Goal: Find specific page/section: Find specific page/section

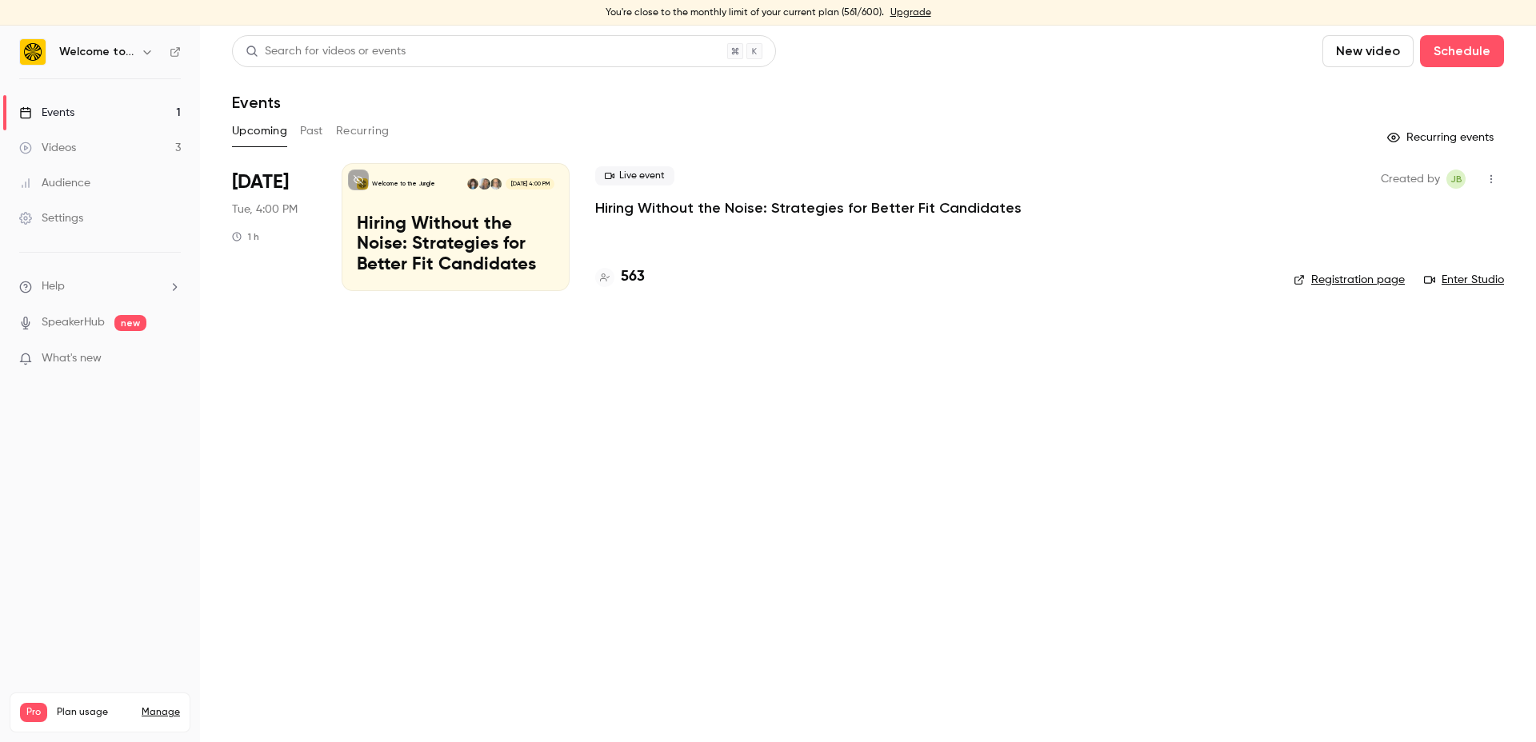
click at [699, 203] on p "Hiring Without the Noise: Strategies for Better Fit Candidates" at bounding box center [808, 207] width 426 height 19
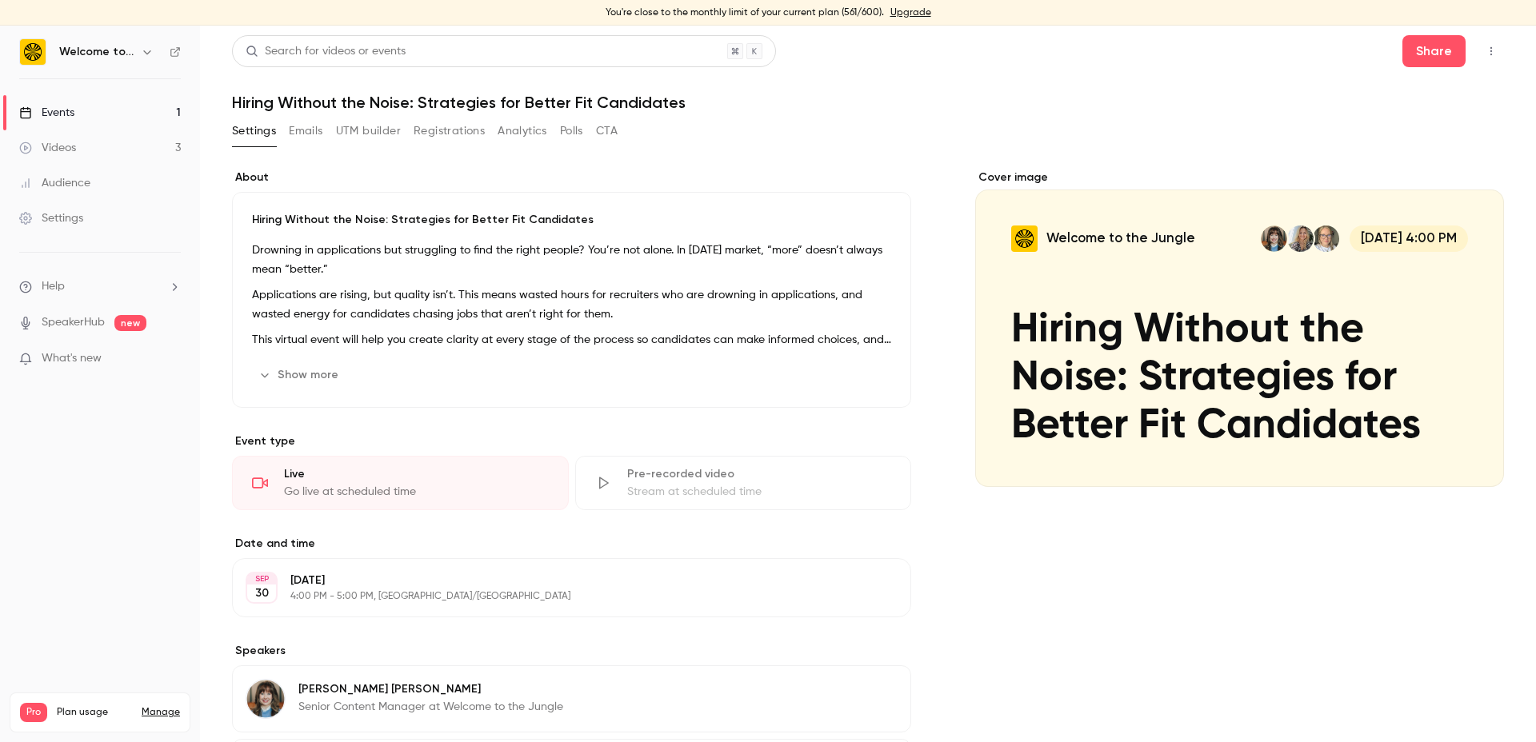
click at [445, 134] on button "Registrations" at bounding box center [449, 131] width 71 height 26
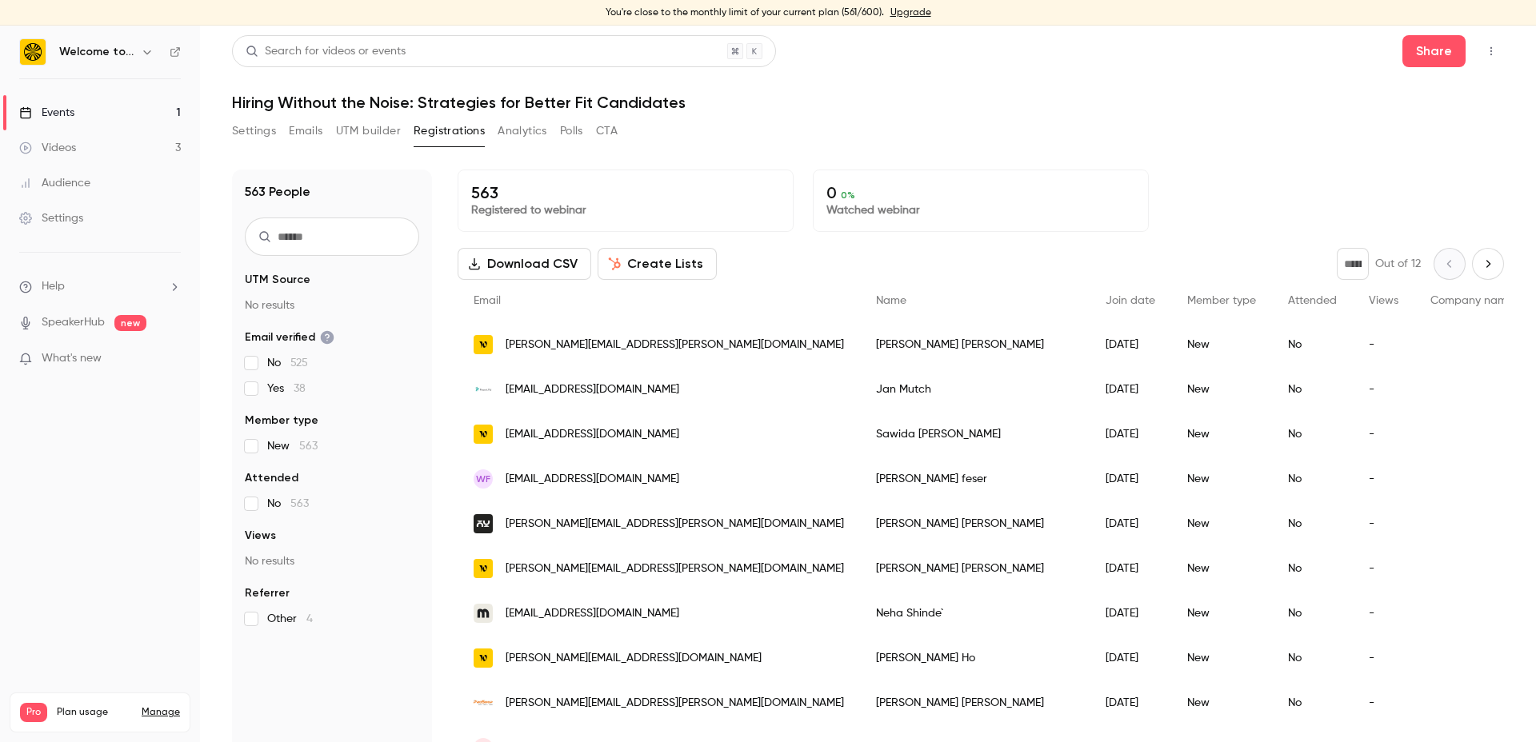
click at [258, 135] on button "Settings" at bounding box center [254, 131] width 44 height 26
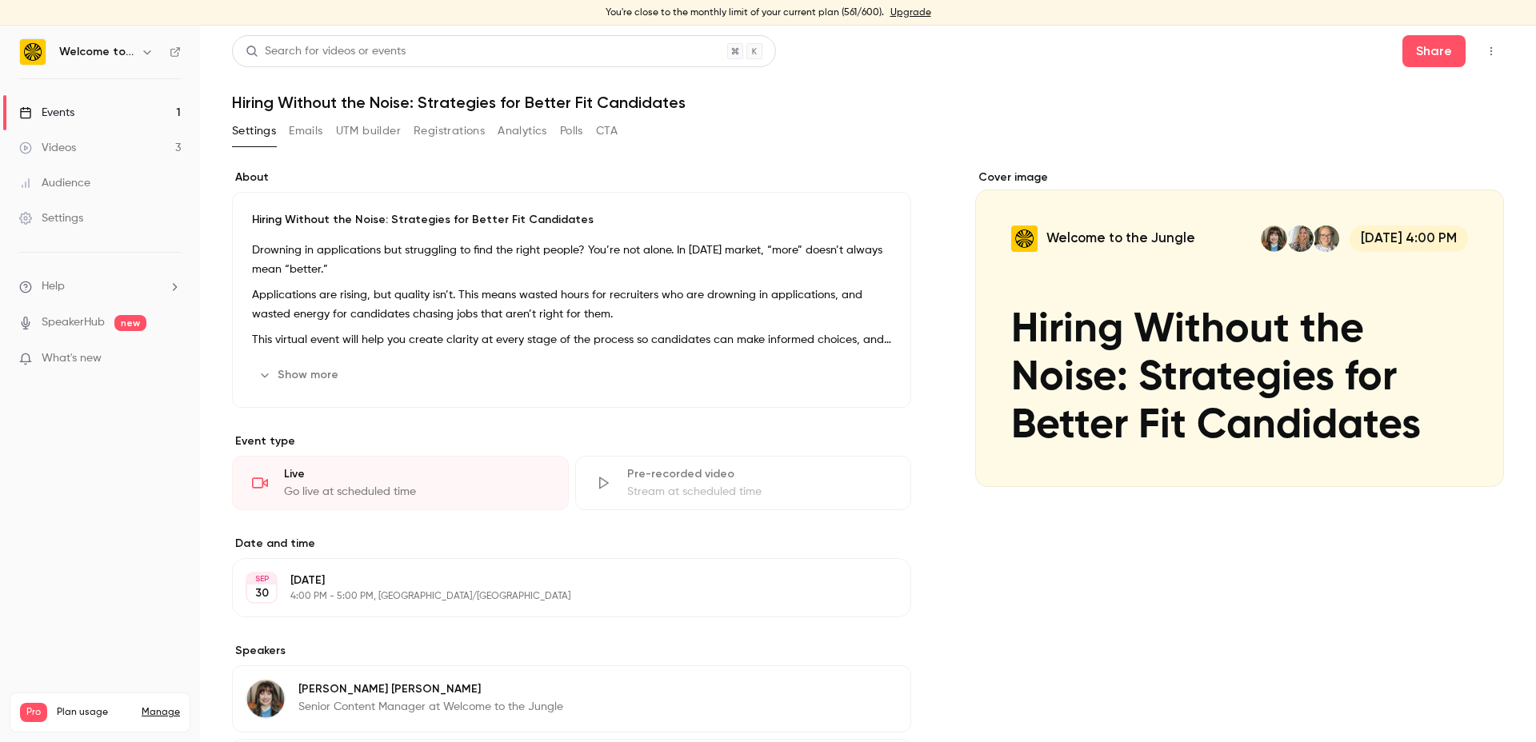
click at [98, 186] on link "Audience" at bounding box center [100, 183] width 200 height 35
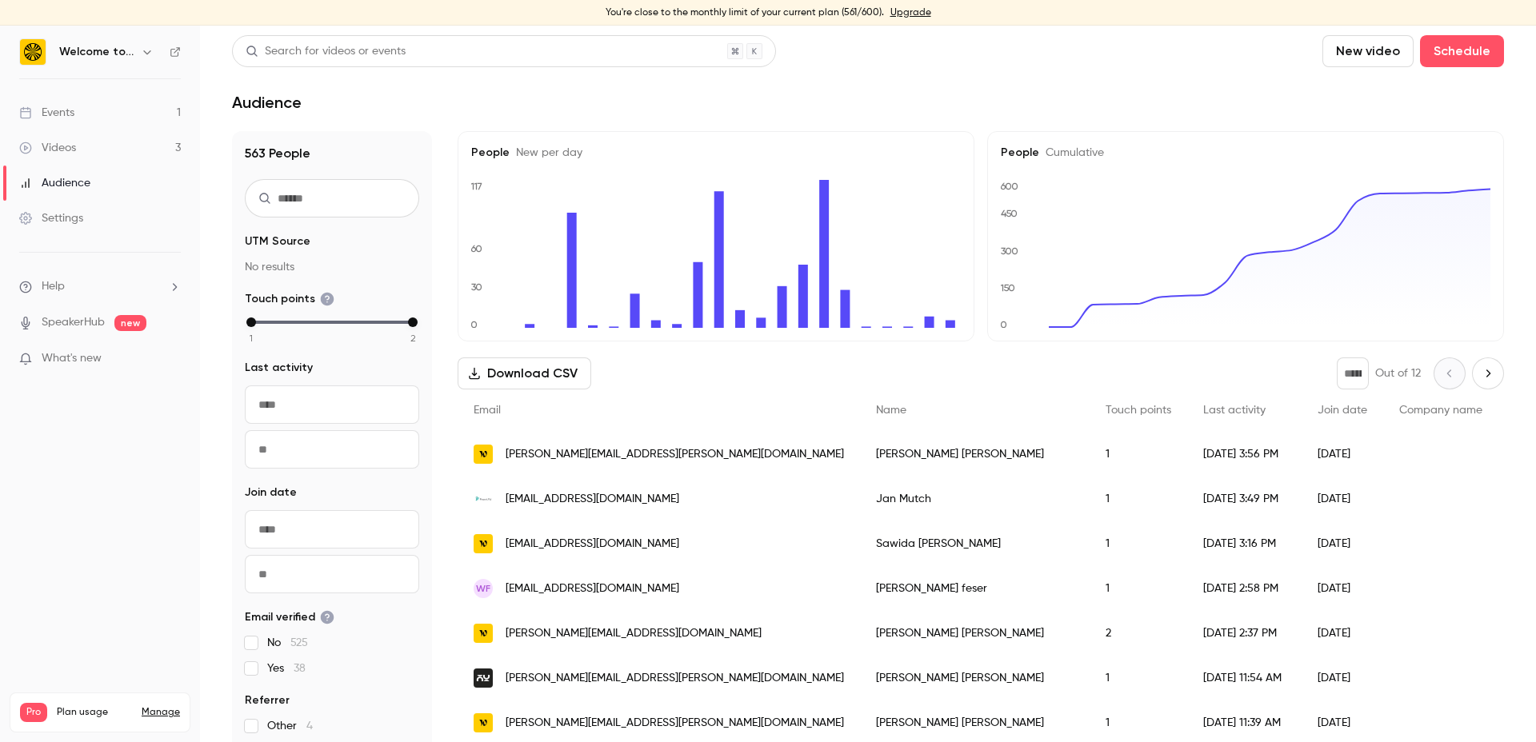
click at [81, 318] on link "SpeakerHub" at bounding box center [73, 322] width 63 height 17
click at [91, 112] on link "Events 1" at bounding box center [100, 112] width 200 height 35
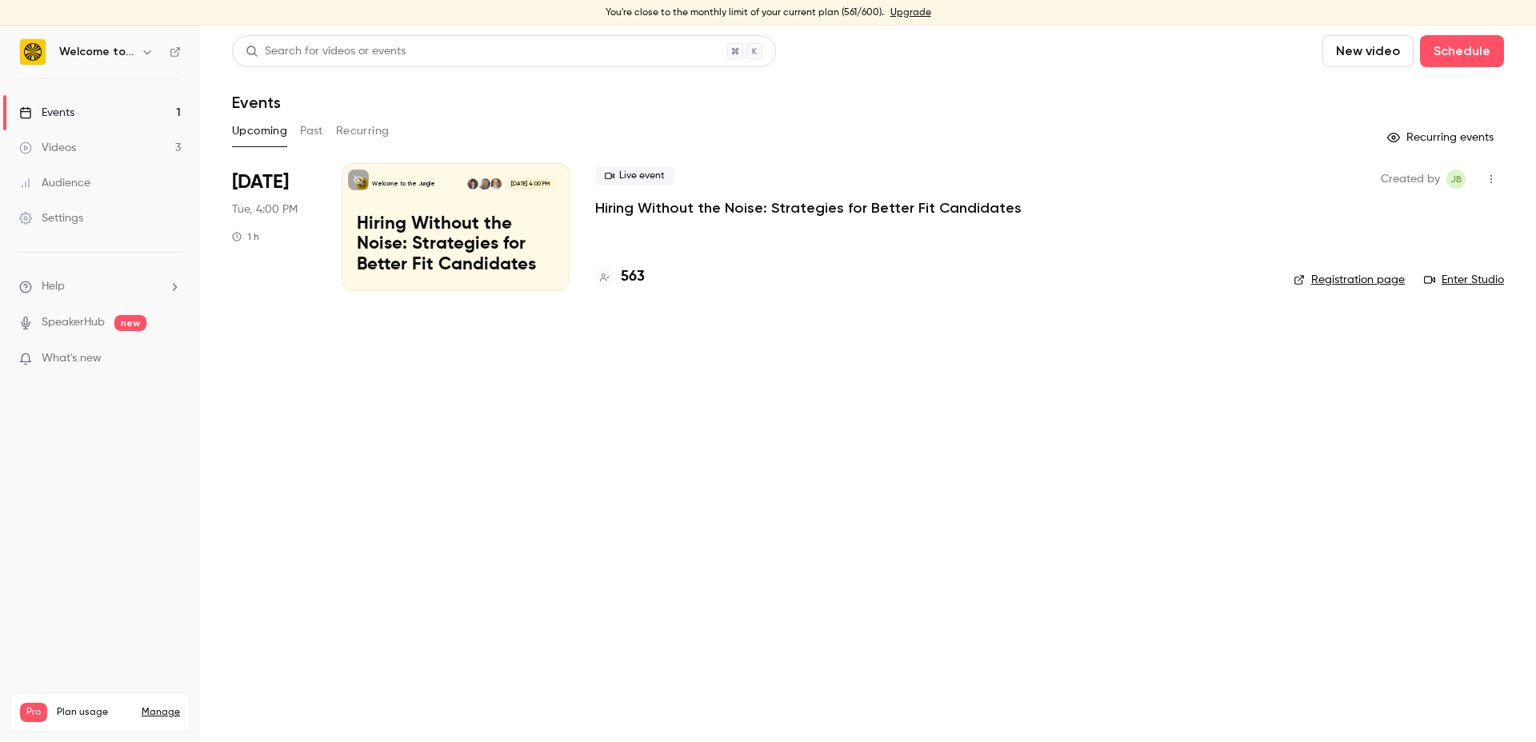
click at [1494, 179] on icon "button" at bounding box center [1491, 179] width 13 height 11
click at [860, 206] on div at bounding box center [768, 371] width 1536 height 742
click at [876, 209] on p "Hiring Without the Noise: Strategies for Better Fit Candidates" at bounding box center [808, 207] width 426 height 19
